Goal: Task Accomplishment & Management: Use online tool/utility

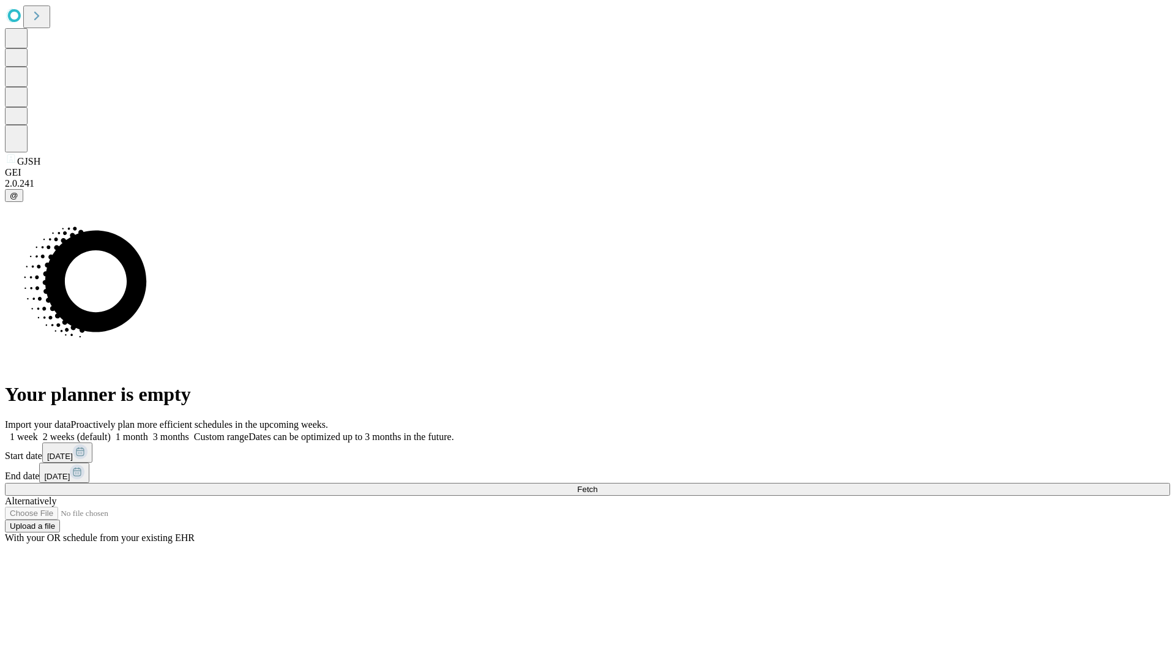
click at [597, 485] on span "Fetch" at bounding box center [587, 489] width 20 height 9
